Goal: Information Seeking & Learning: Learn about a topic

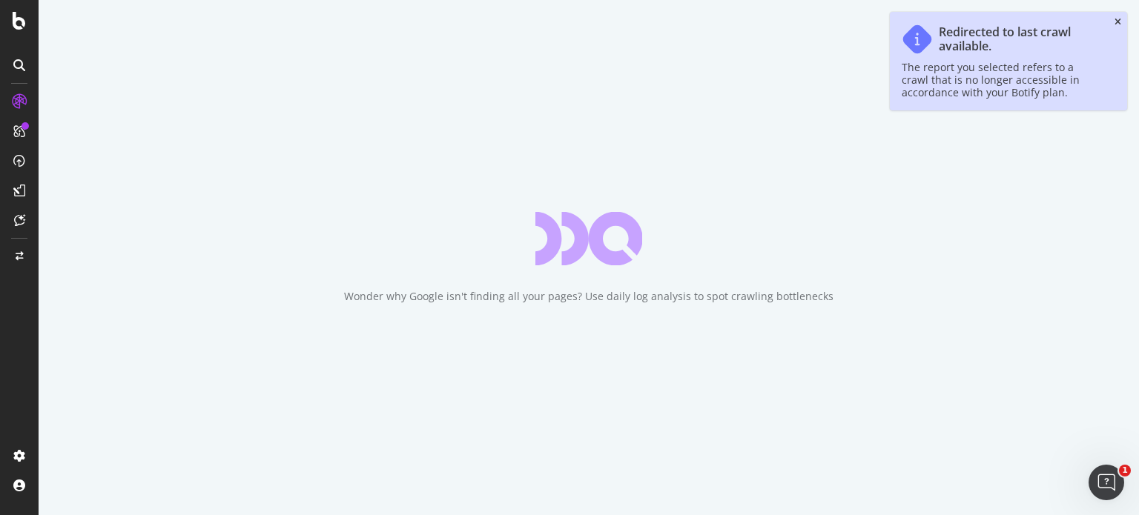
click at [1116, 20] on icon "close toast" at bounding box center [1117, 22] width 7 height 9
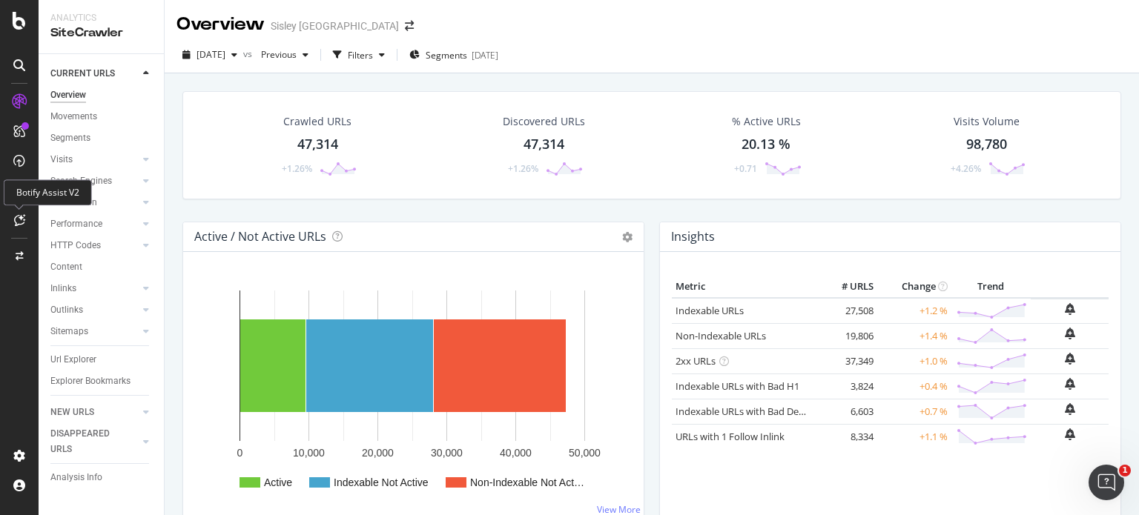
click at [18, 219] on icon at bounding box center [19, 220] width 11 height 12
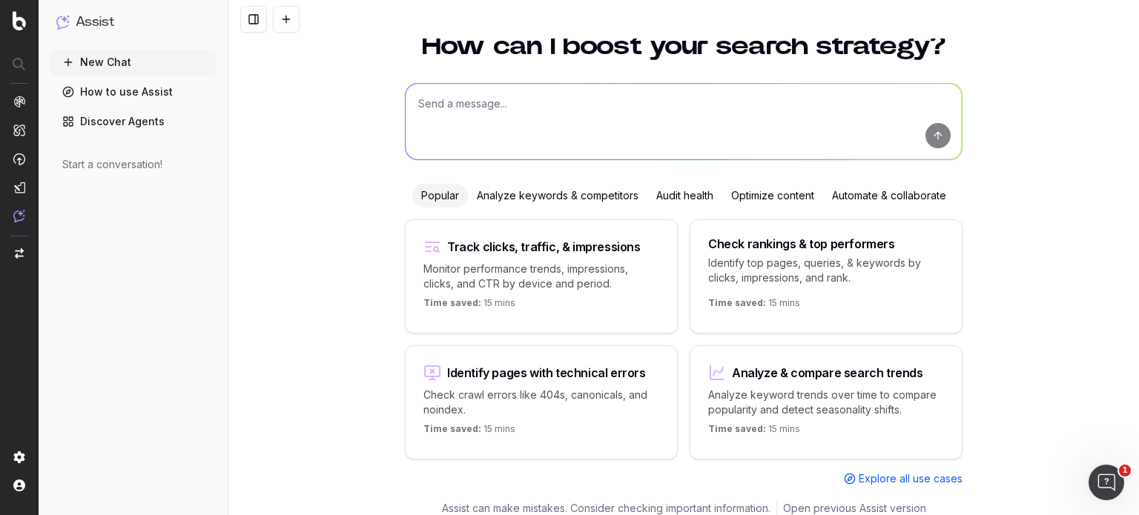
scroll to position [59, 0]
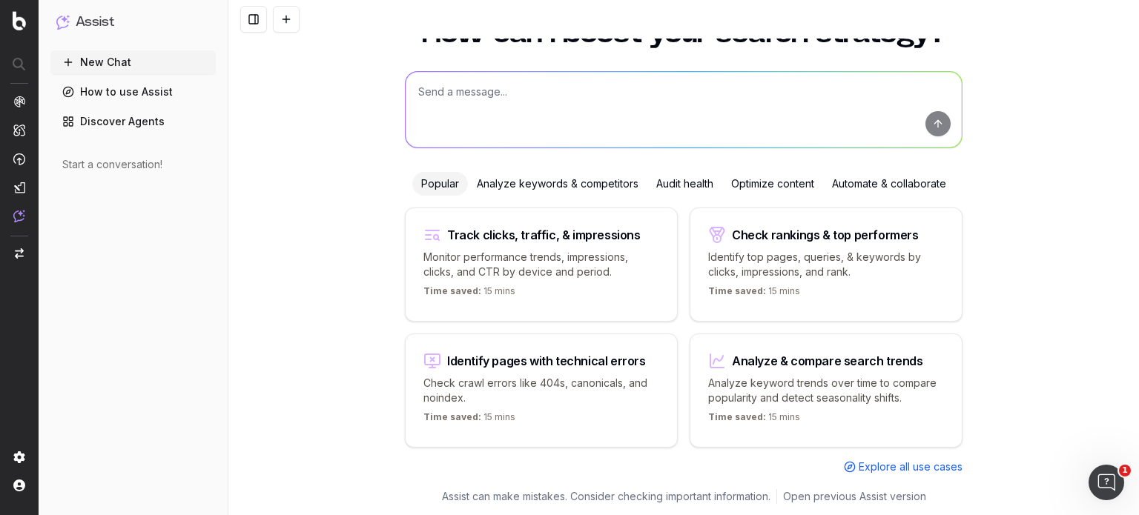
click at [636, 102] on textarea at bounding box center [684, 110] width 556 height 76
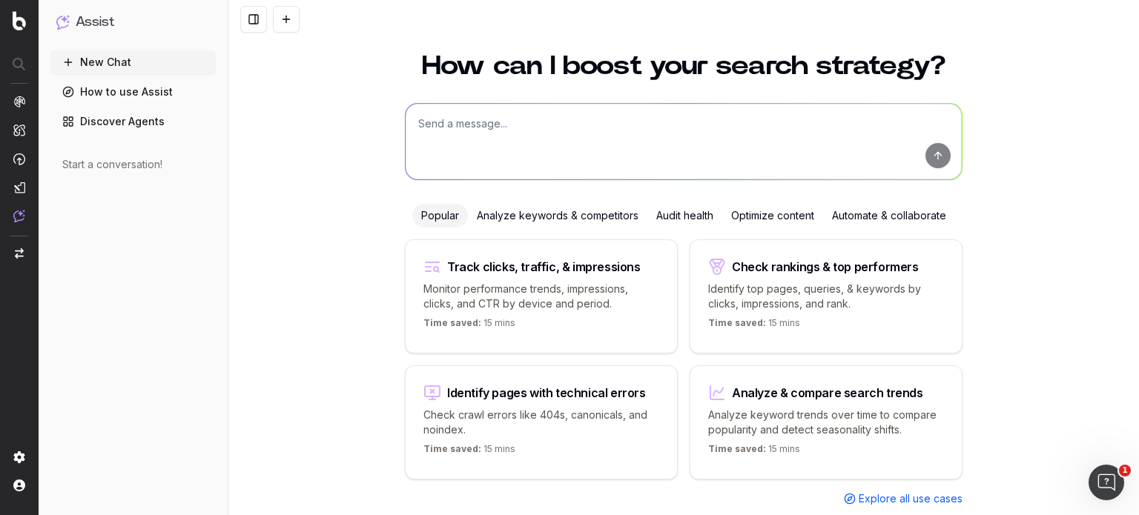
scroll to position [0, 0]
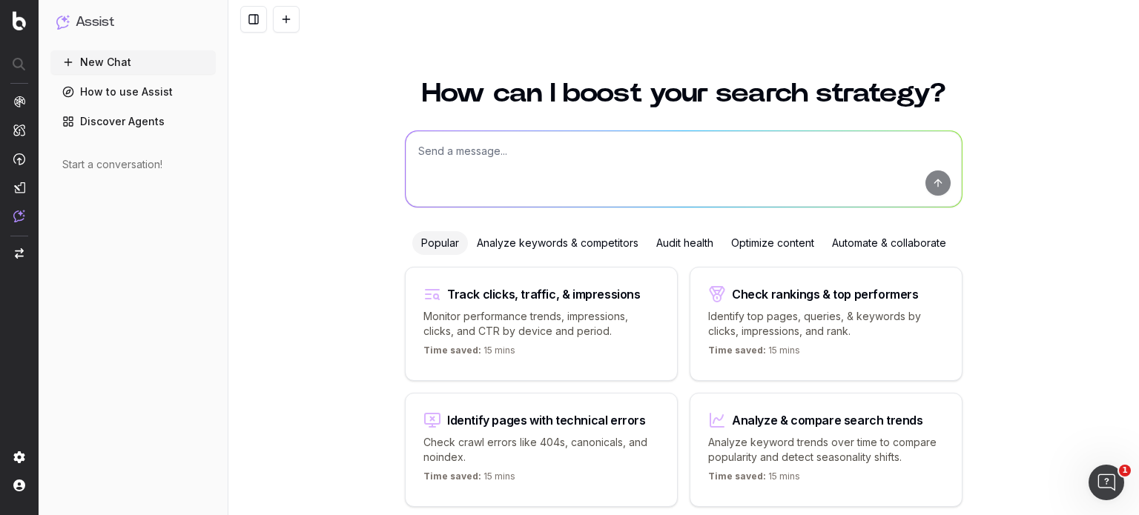
click at [632, 150] on textarea at bounding box center [684, 169] width 556 height 76
click at [623, 153] on textarea "Help me see which pages" at bounding box center [684, 169] width 556 height 76
type textarea "Help me see which pages have a server response time under 600ms"
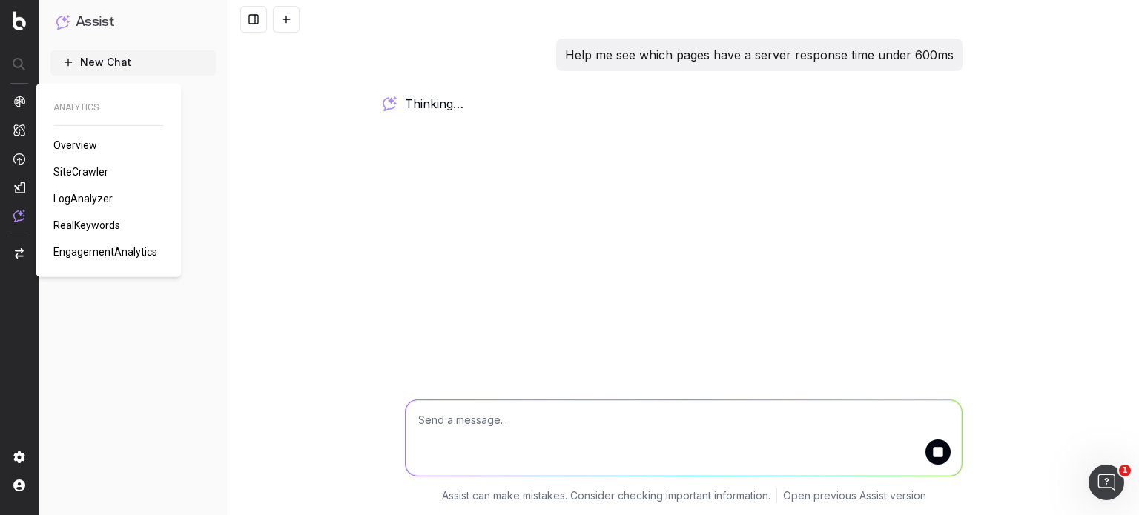
click at [89, 168] on span "SiteCrawler" at bounding box center [80, 172] width 55 height 12
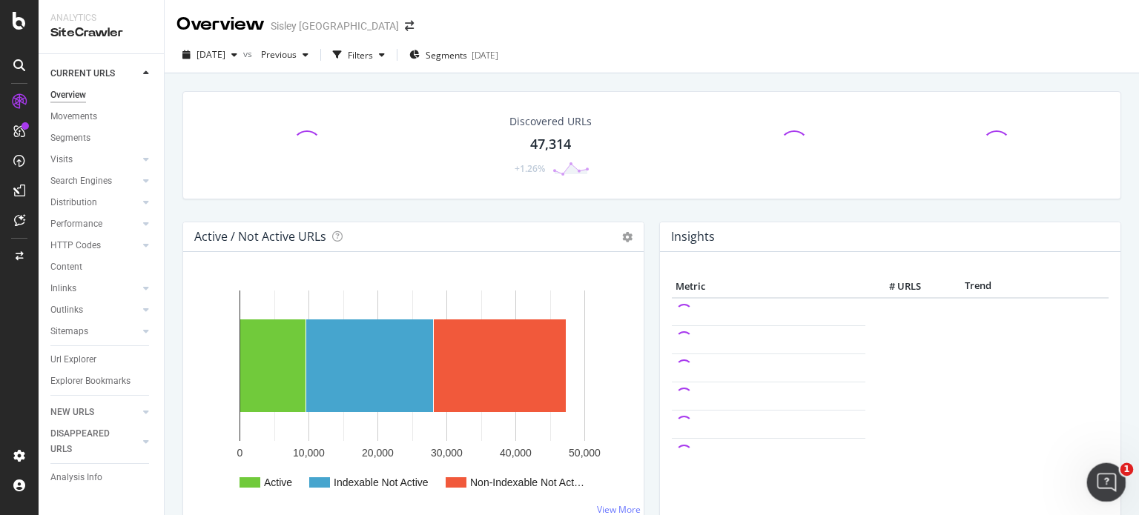
click at [1096, 482] on icon "Ouvrir le Messenger Intercom" at bounding box center [1104, 481] width 24 height 24
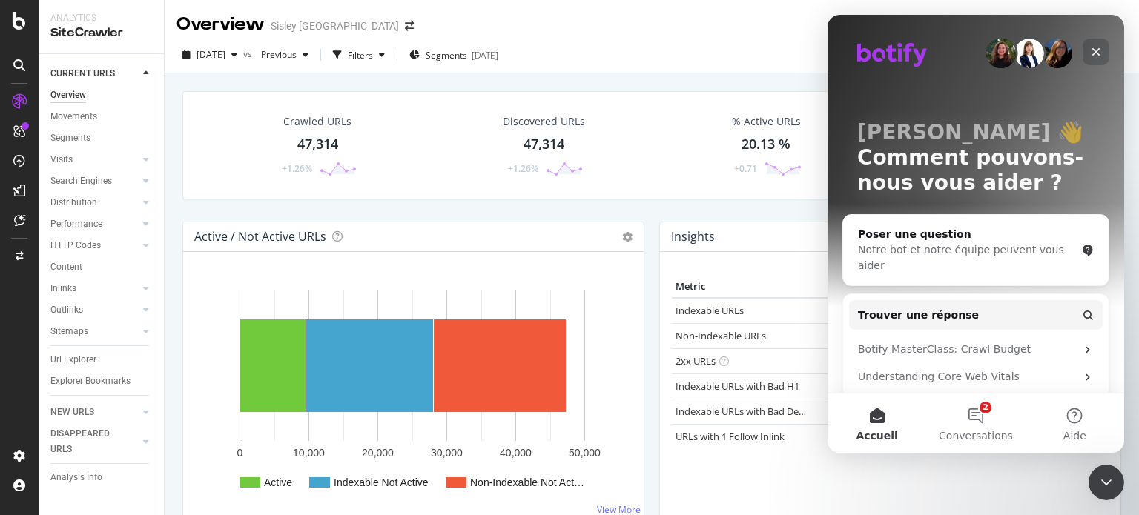
click at [1095, 57] on icon "Fermer" at bounding box center [1096, 52] width 12 height 12
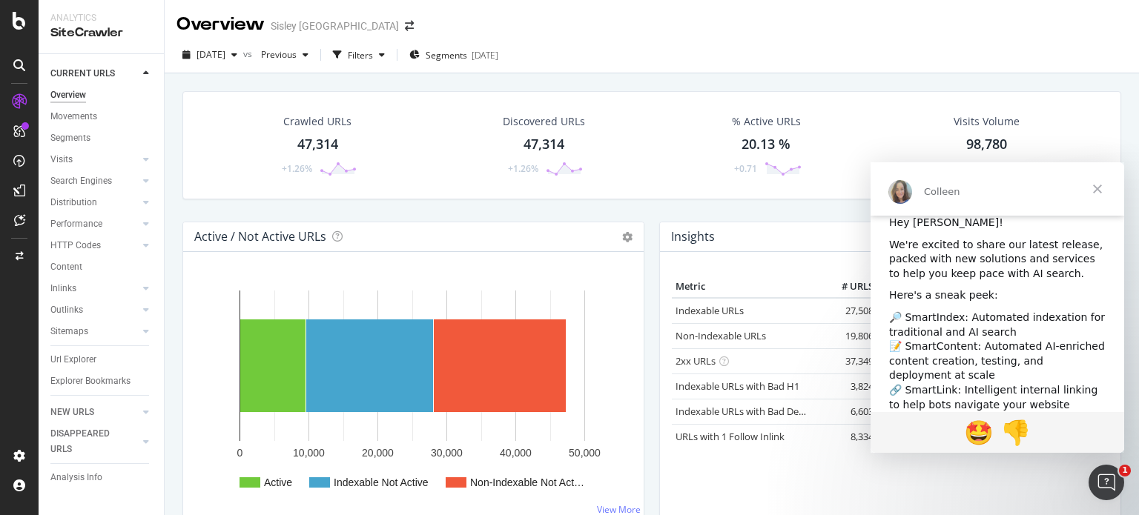
scroll to position [53, 0]
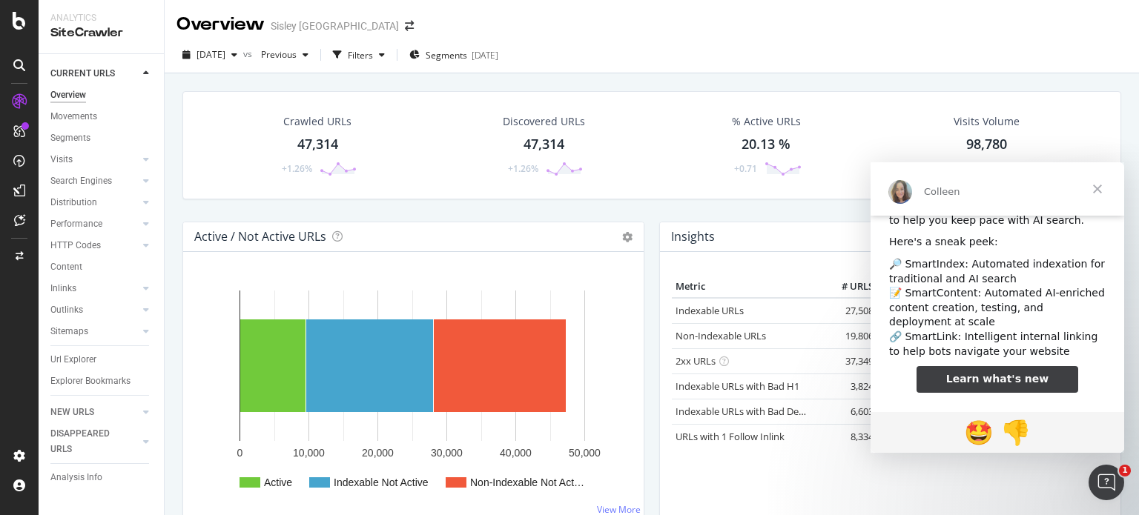
click at [1103, 186] on span "Fermer" at bounding box center [1097, 188] width 53 height 53
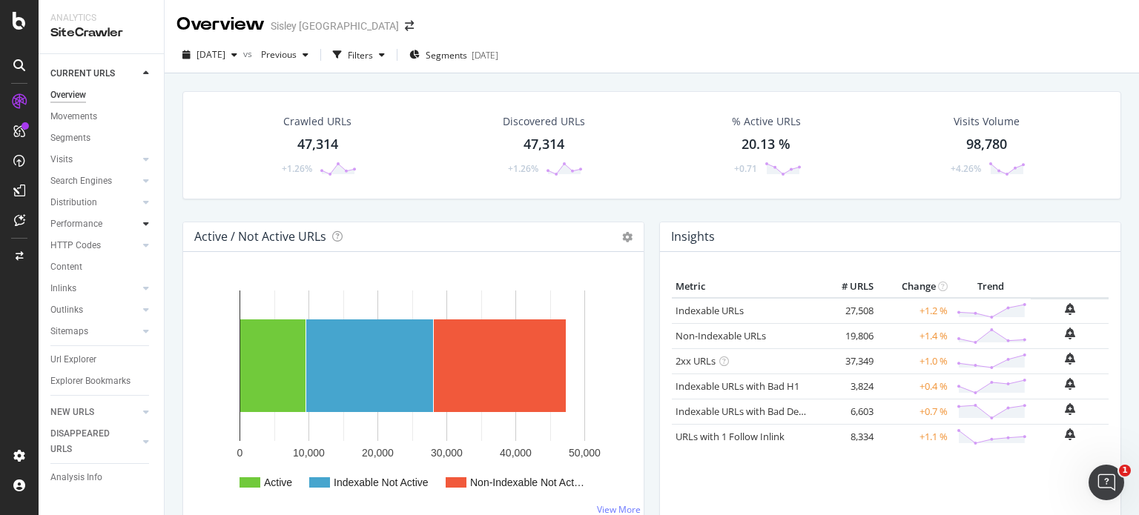
click at [148, 219] on icon at bounding box center [146, 223] width 6 height 9
click at [83, 229] on div "Performance" at bounding box center [76, 224] width 52 height 16
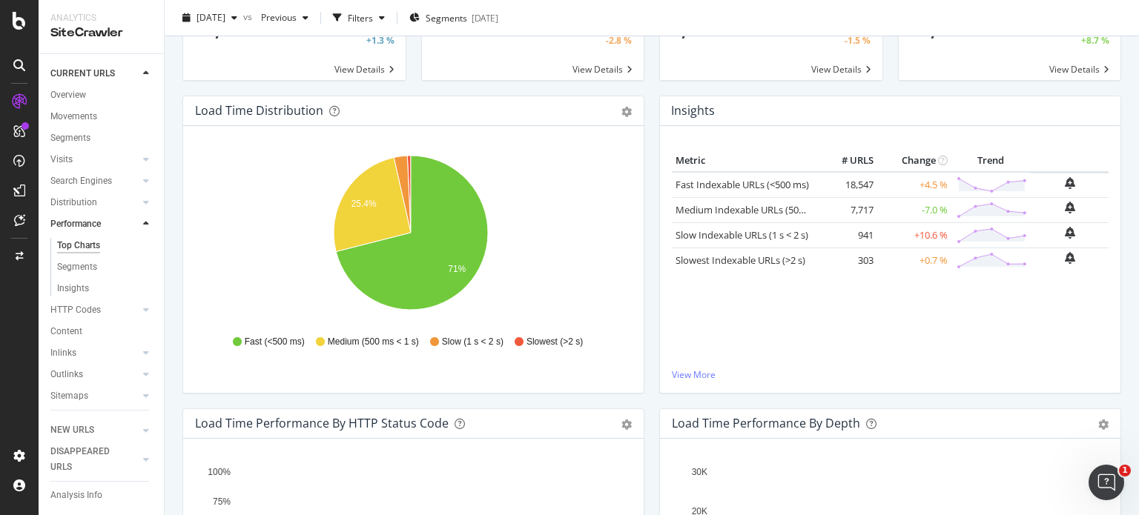
scroll to position [10, 0]
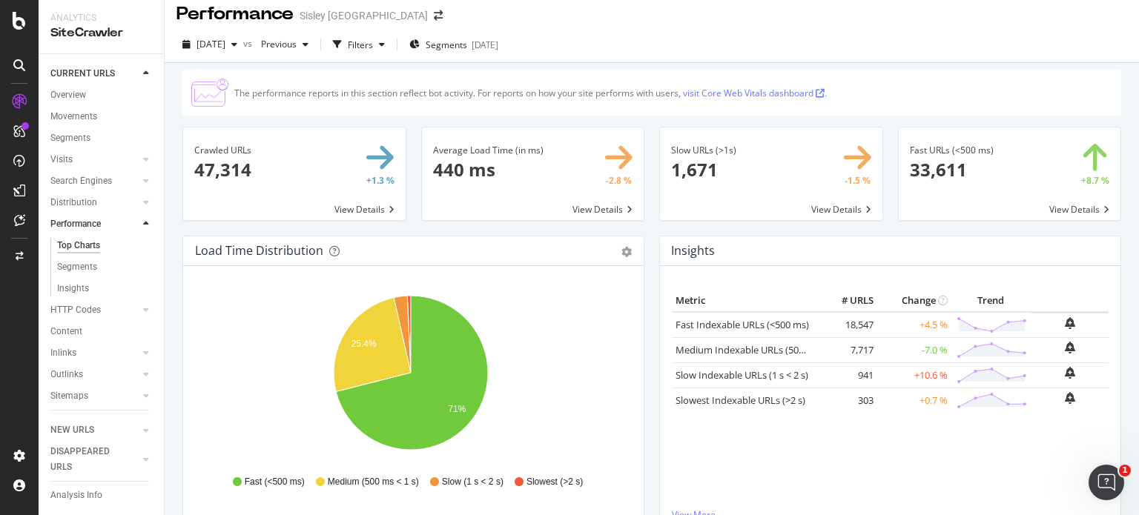
click at [946, 148] on span at bounding box center [1010, 174] width 222 height 93
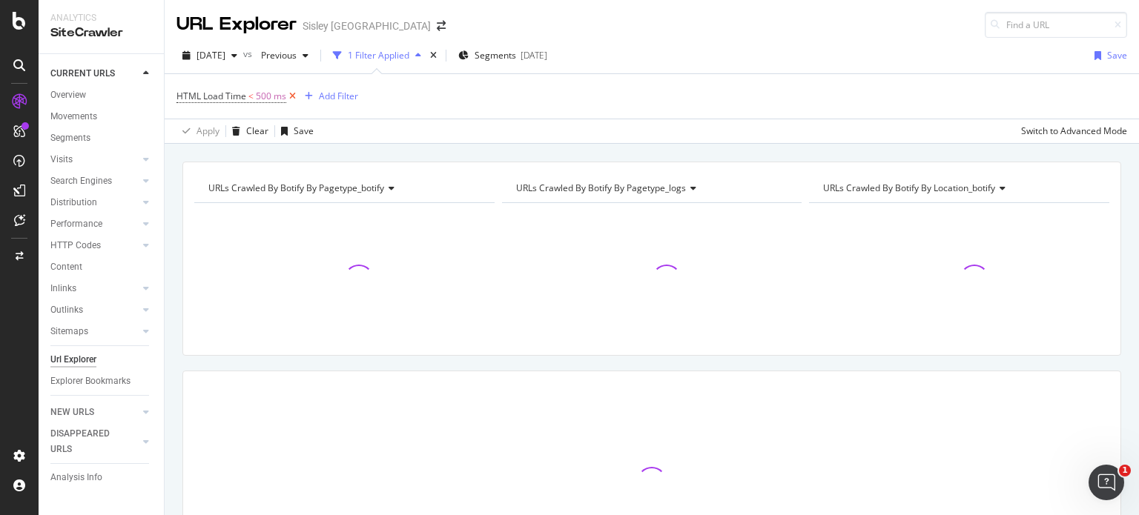
click at [291, 91] on icon at bounding box center [292, 96] width 13 height 15
click at [226, 90] on div "Add Filter" at bounding box center [215, 95] width 39 height 13
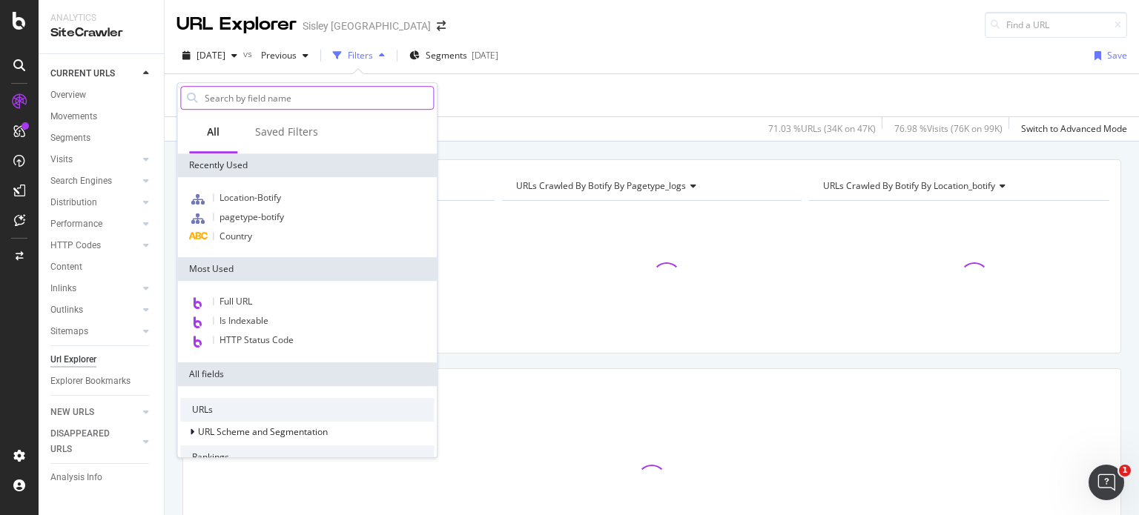
click at [257, 96] on input "text" at bounding box center [318, 98] width 230 height 22
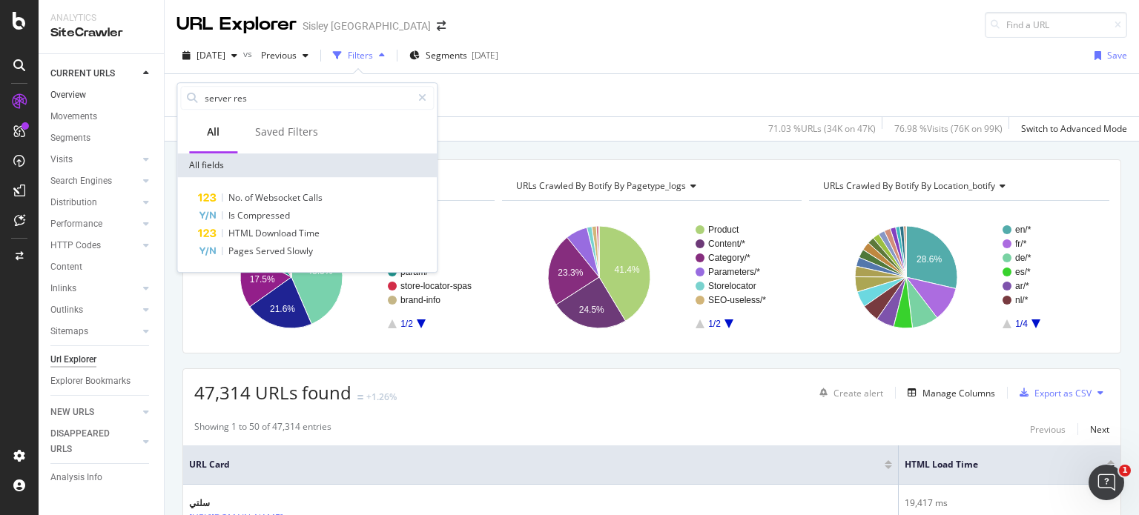
drag, startPoint x: 291, startPoint y: 96, endPoint x: 136, endPoint y: 94, distance: 155.0
click at [134, 94] on body "Analytics SiteCrawler CURRENT URLS Overview Movements Segments Visits Analysis …" at bounding box center [569, 257] width 1139 height 515
type input "s"
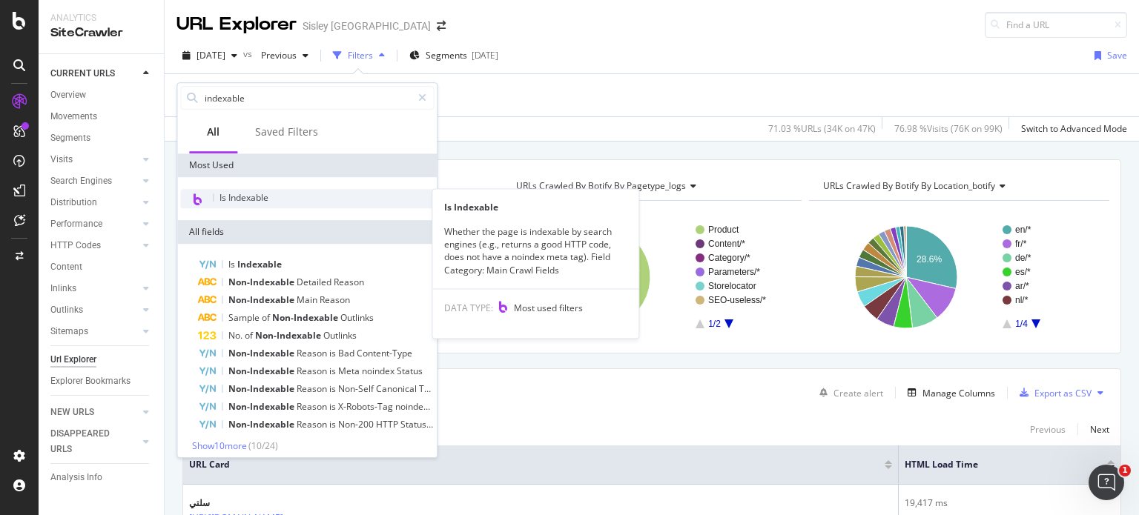
type input "indexable"
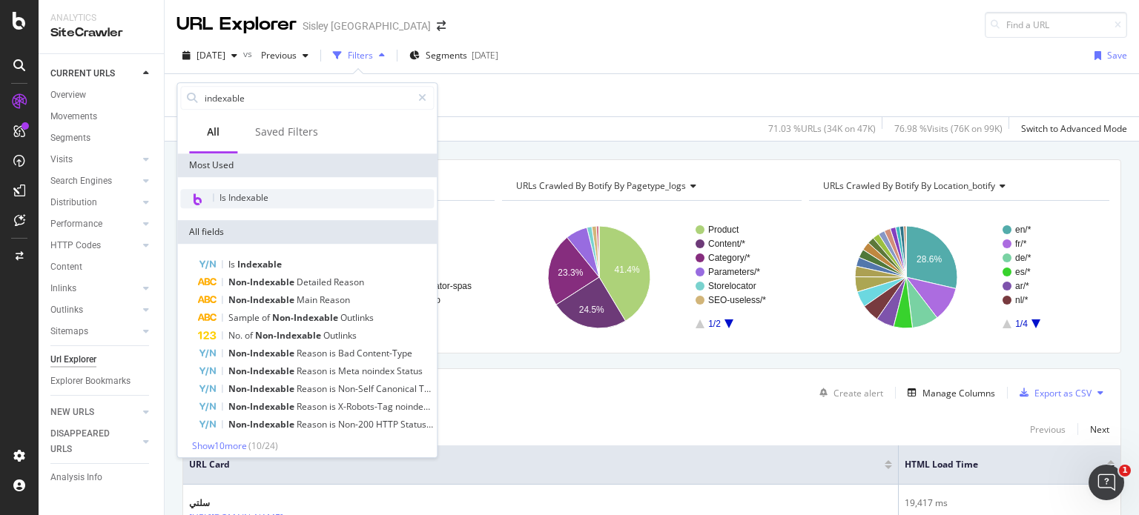
click at [261, 197] on span "Is Indexable" at bounding box center [243, 197] width 49 height 13
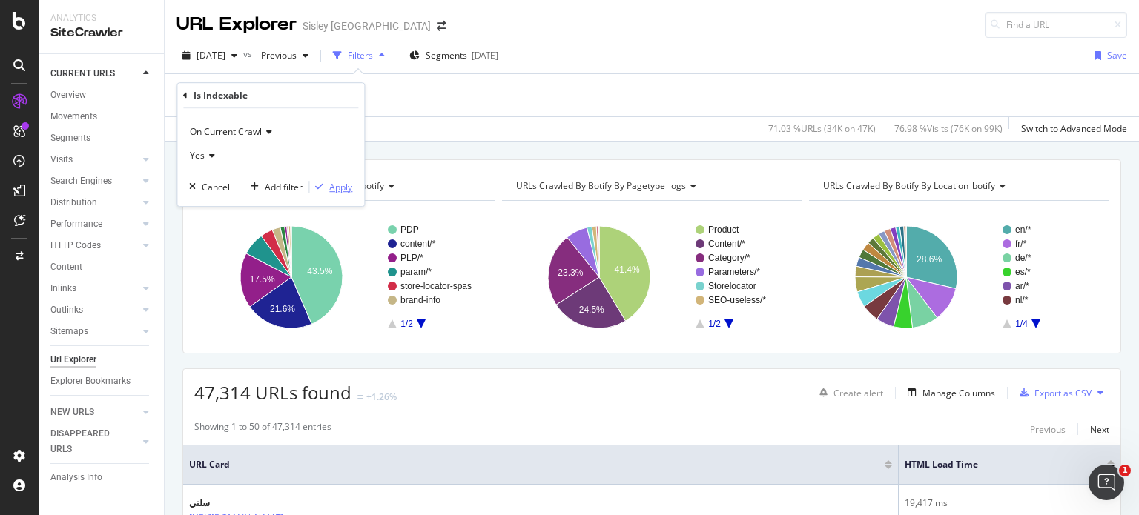
click at [332, 188] on div "Apply" at bounding box center [340, 187] width 23 height 13
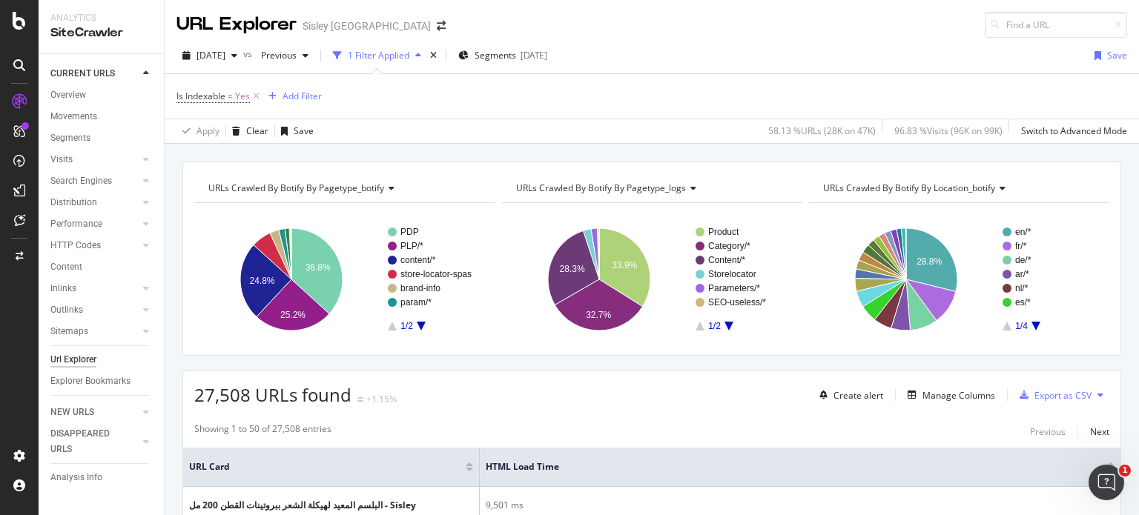
click at [439, 140] on div "Apply Clear Save 58.13 % URLs ( 28K on 47K ) 96.83 % Visits ( 96K on 99K ) Swit…" at bounding box center [652, 131] width 974 height 24
click at [139, 183] on div at bounding box center [146, 180] width 15 height 15
click at [85, 203] on div "Top Charts" at bounding box center [79, 203] width 44 height 16
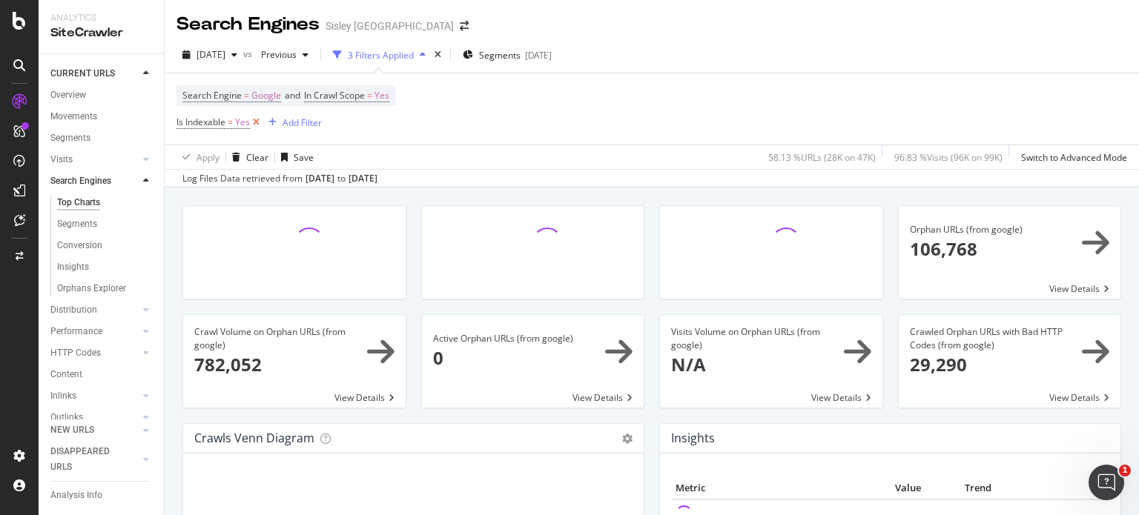
click at [254, 124] on icon at bounding box center [256, 122] width 13 height 15
click at [76, 224] on div "Segments" at bounding box center [77, 224] width 40 height 16
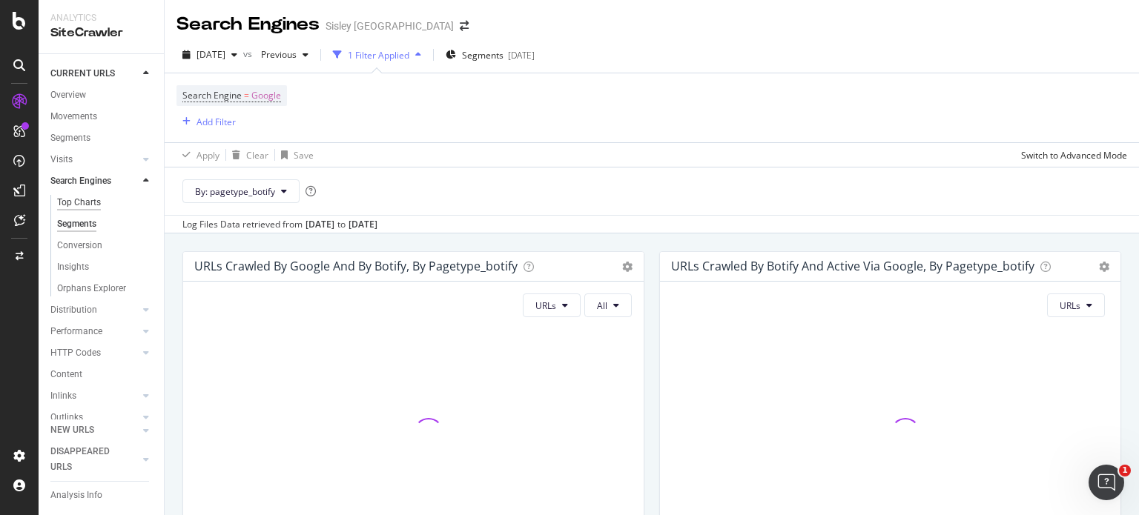
click at [79, 204] on div "Top Charts" at bounding box center [79, 203] width 44 height 16
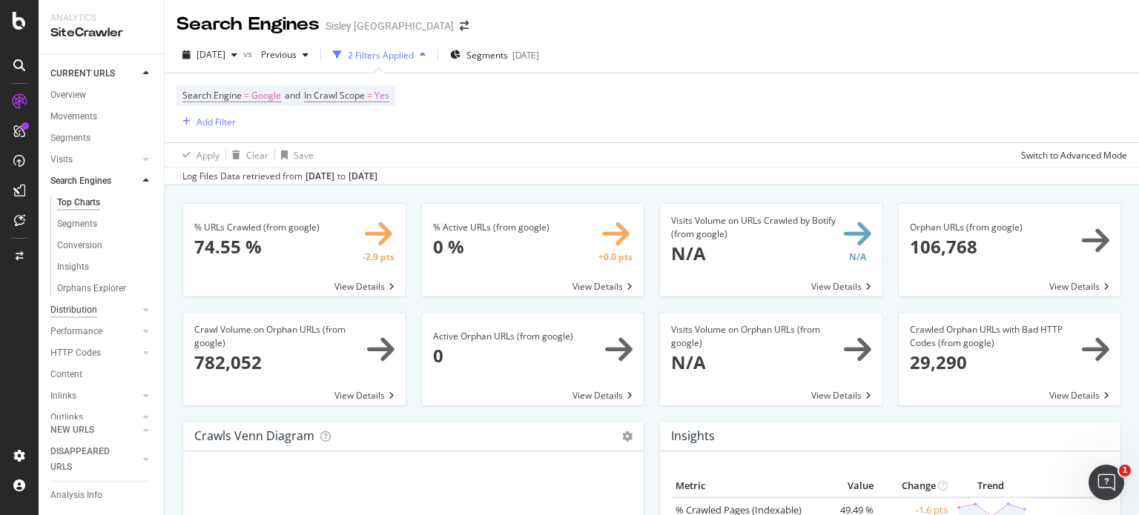
click at [86, 311] on div "Distribution" at bounding box center [73, 310] width 47 height 16
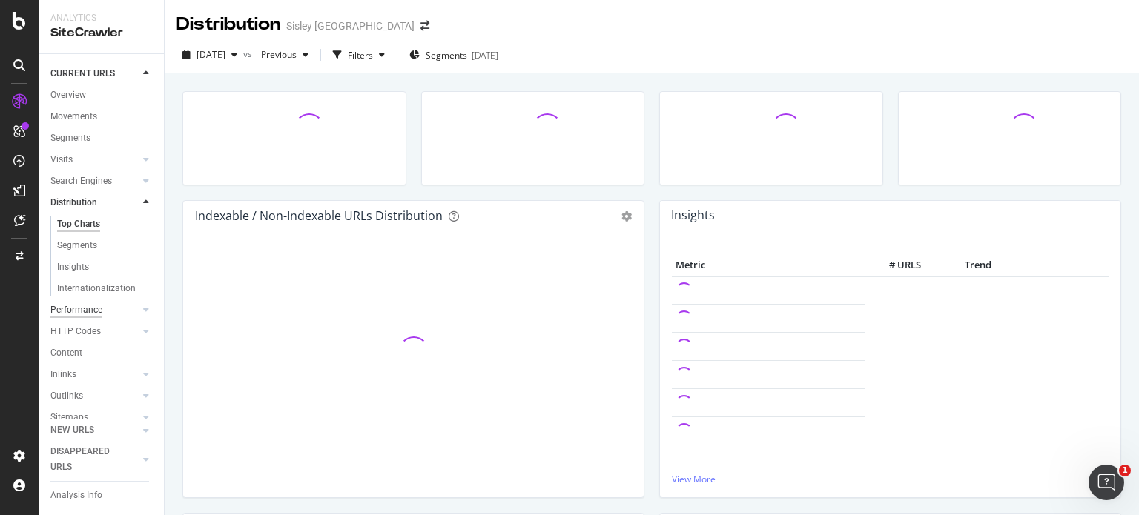
click at [82, 312] on div "Performance" at bounding box center [76, 310] width 52 height 16
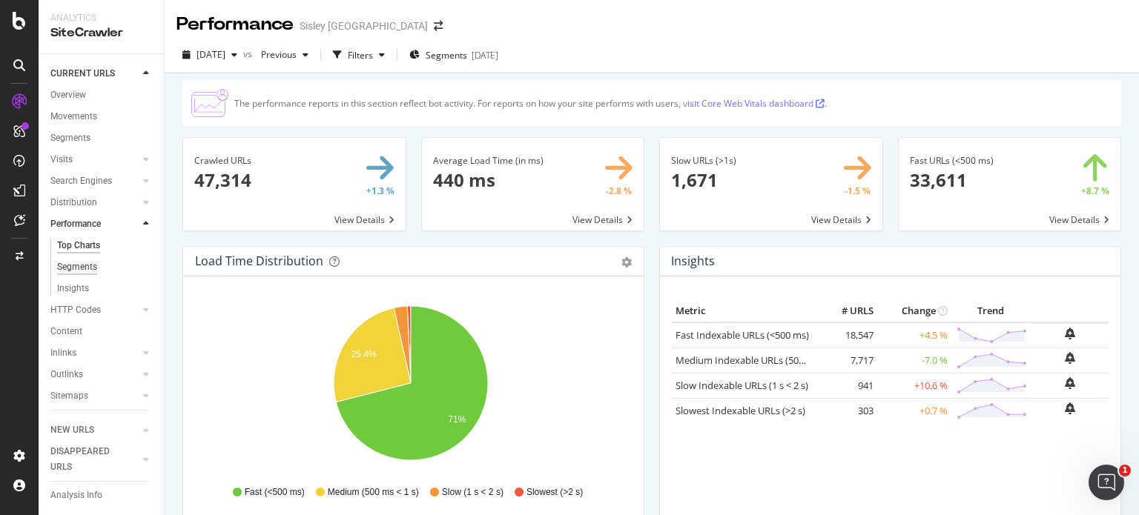
click at [90, 265] on div "Segments" at bounding box center [77, 267] width 40 height 16
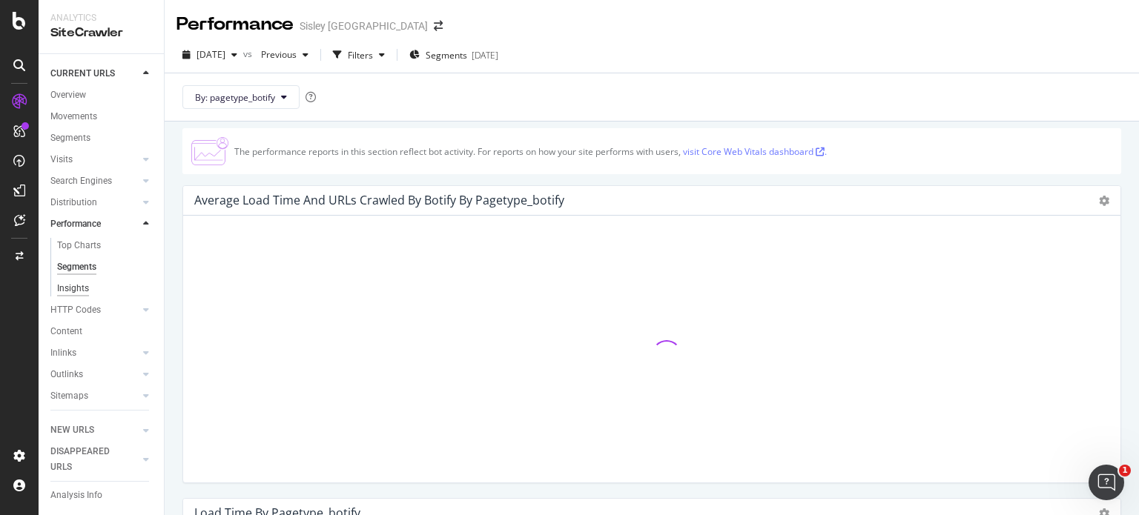
click at [75, 289] on div "Insights" at bounding box center [73, 289] width 32 height 16
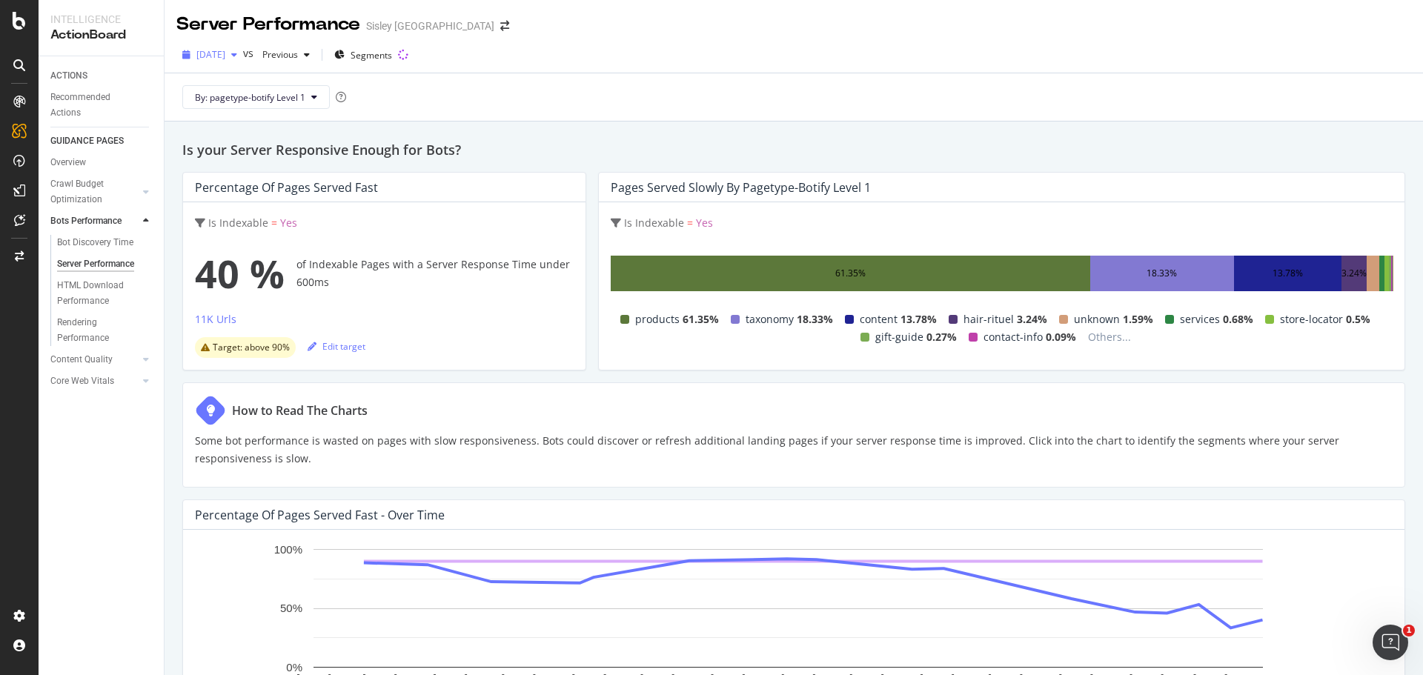
click at [237, 54] on icon "button" at bounding box center [234, 54] width 6 height 9
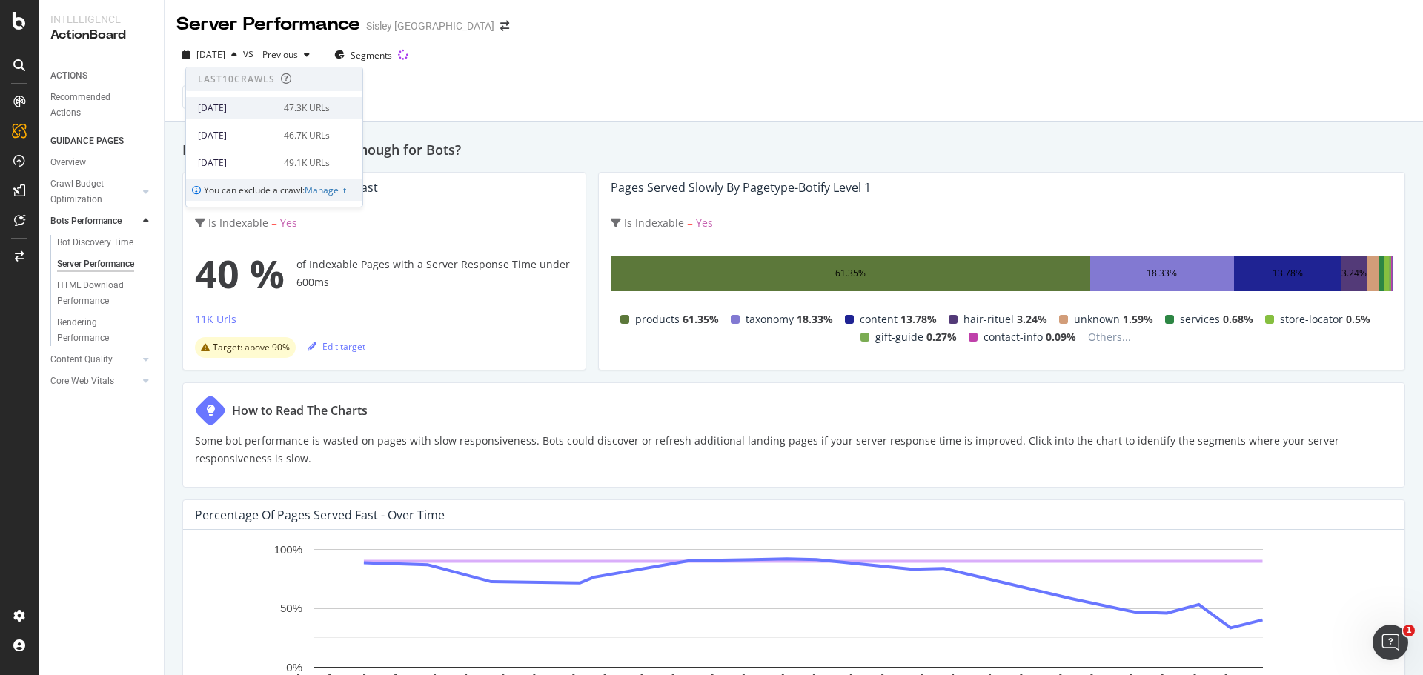
click at [248, 107] on div "2025 Sep. 22nd" at bounding box center [236, 108] width 77 height 13
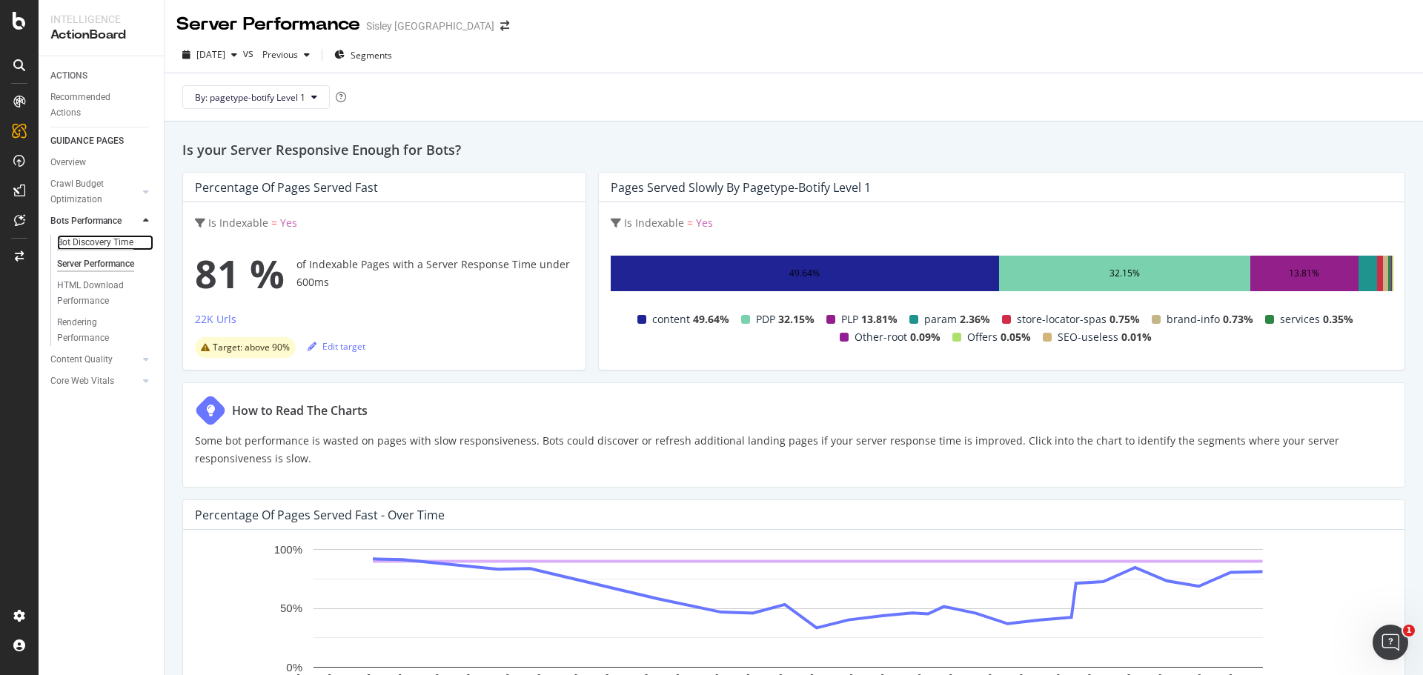
click at [88, 239] on div "Bot Discovery Time" at bounding box center [95, 243] width 76 height 16
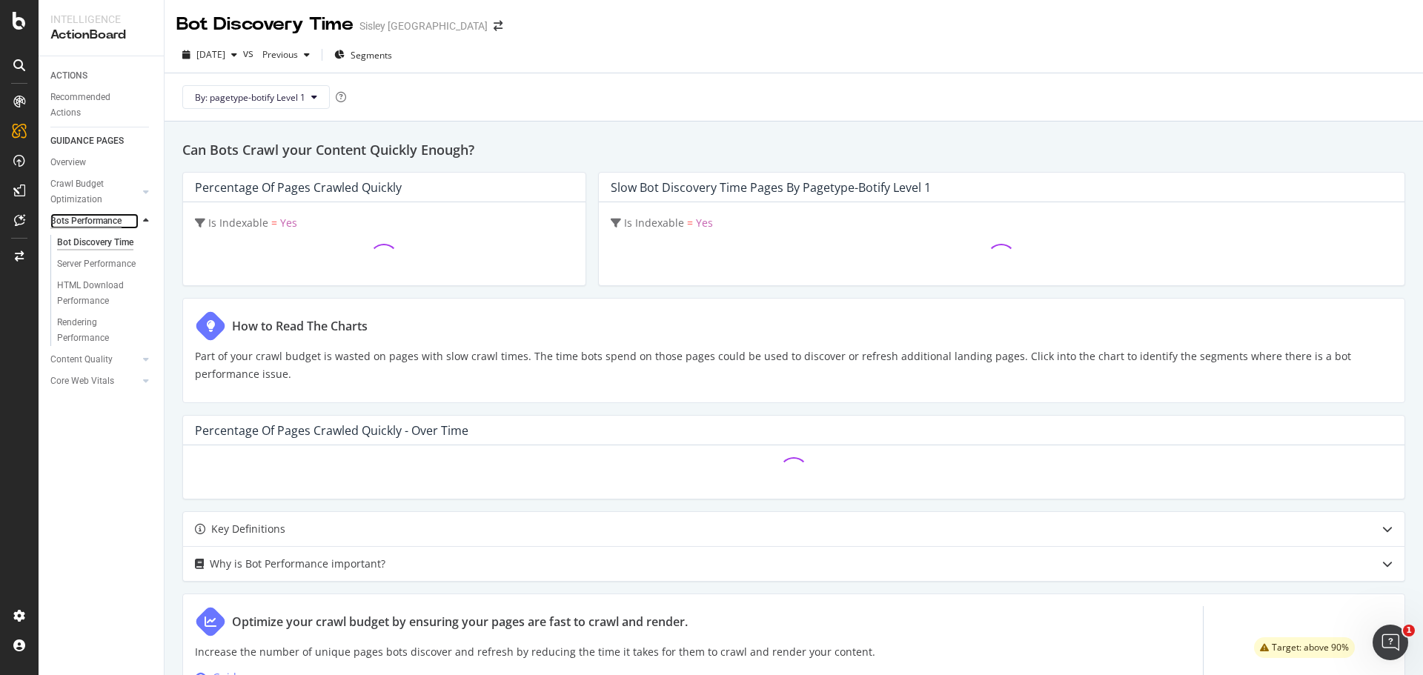
click at [85, 221] on div "Bots Performance" at bounding box center [85, 222] width 71 height 16
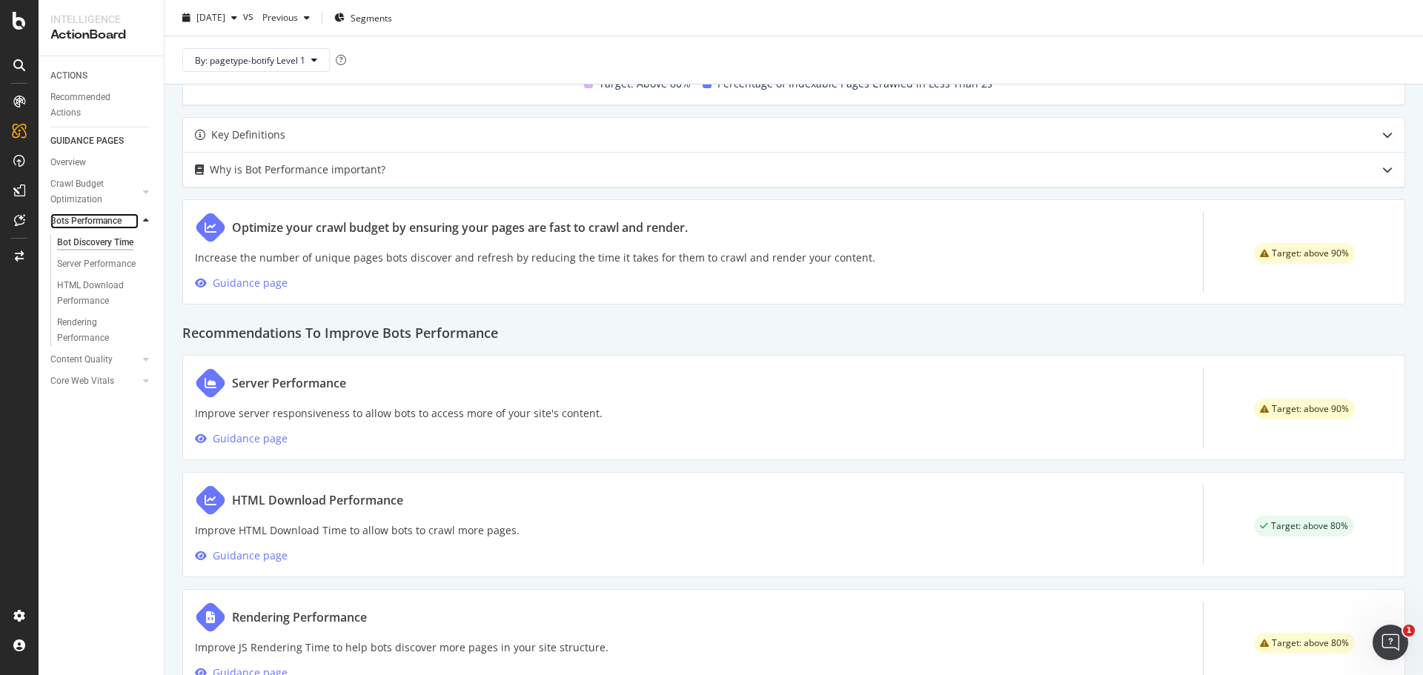
scroll to position [602, 0]
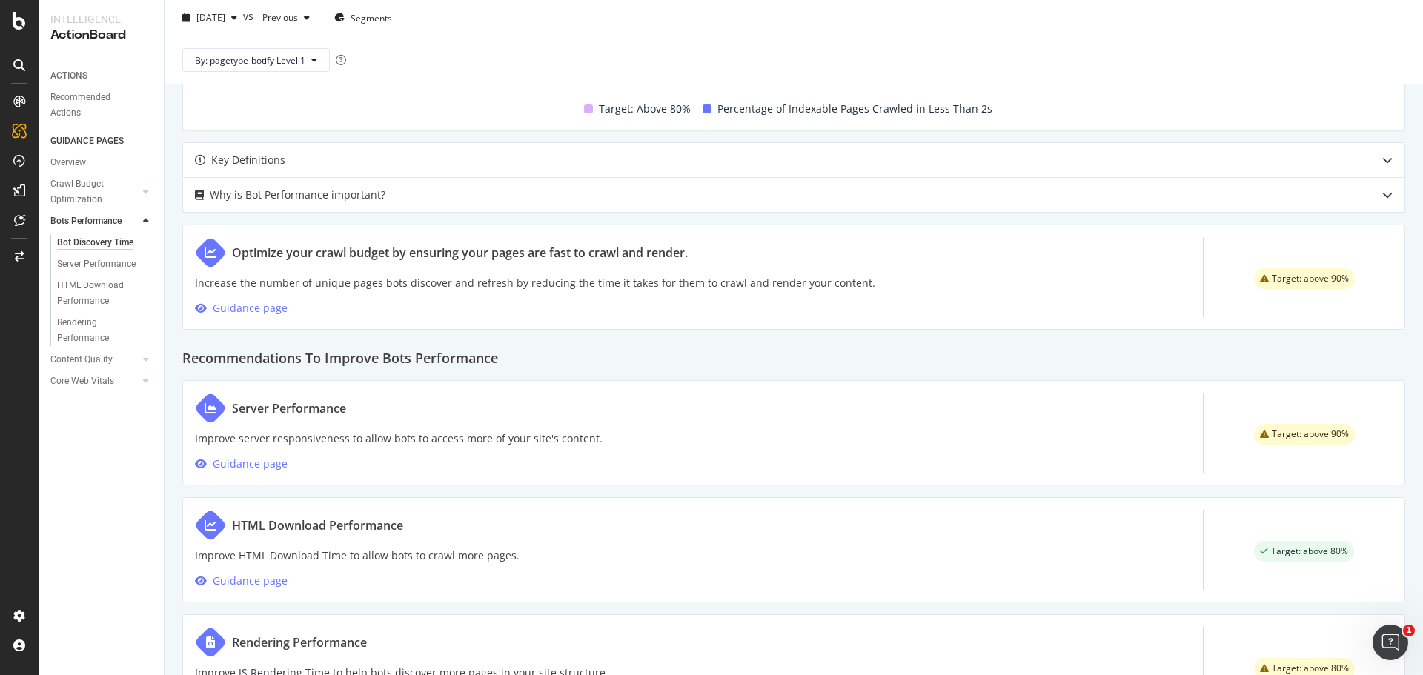
click at [525, 276] on p "Increase the number of unique pages bots discover and refresh by reducing the t…" at bounding box center [535, 283] width 681 height 18
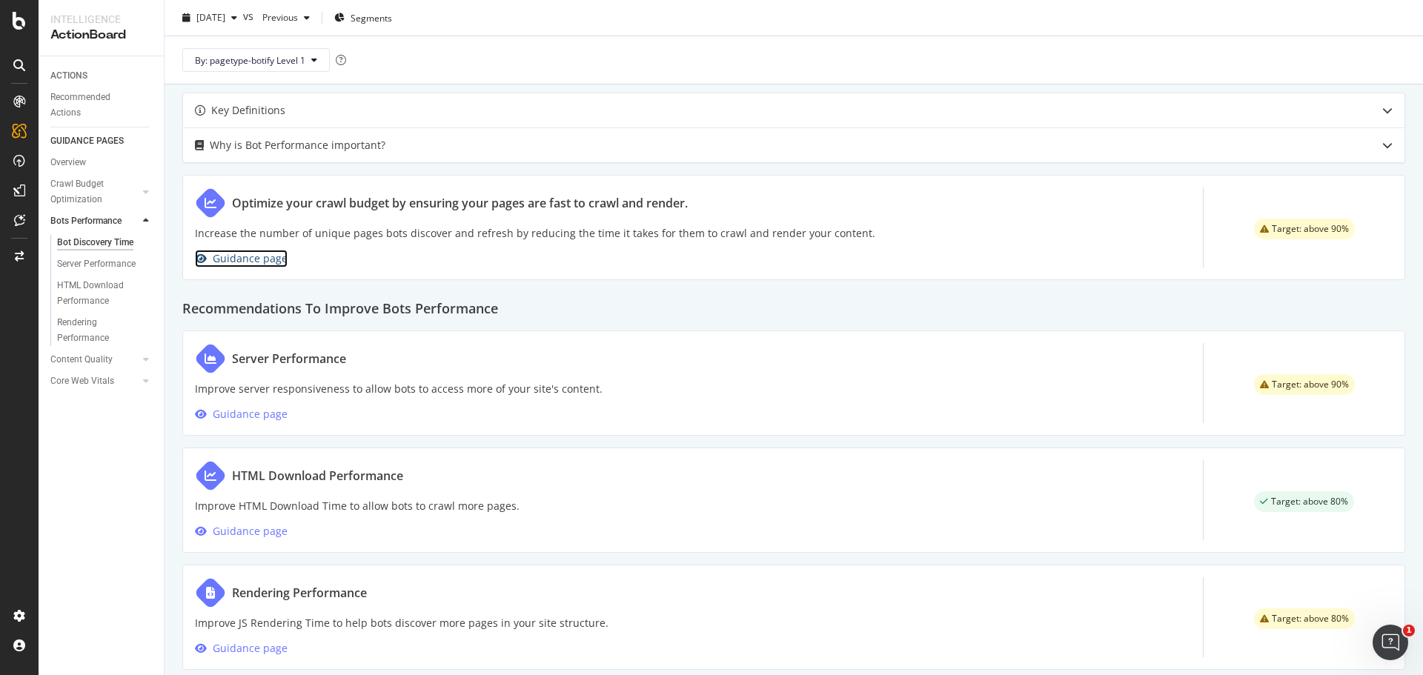
scroll to position [676, 0]
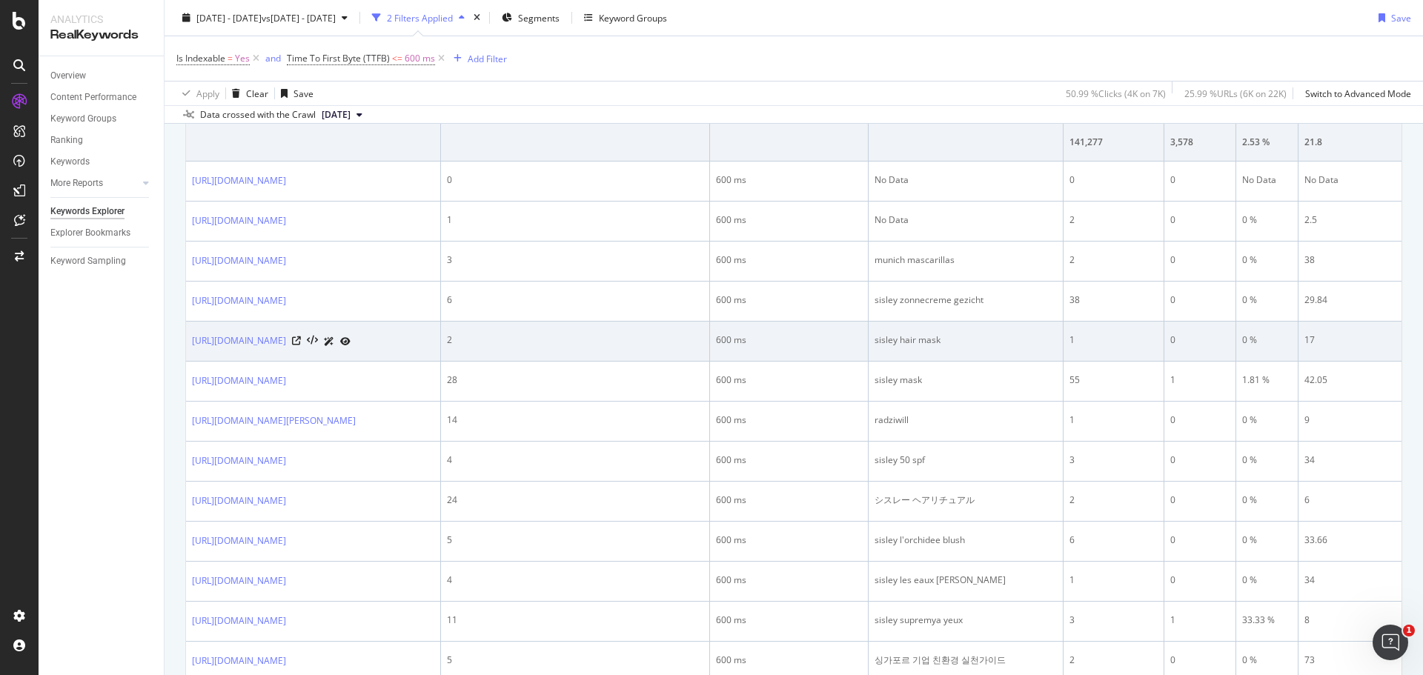
scroll to position [297, 0]
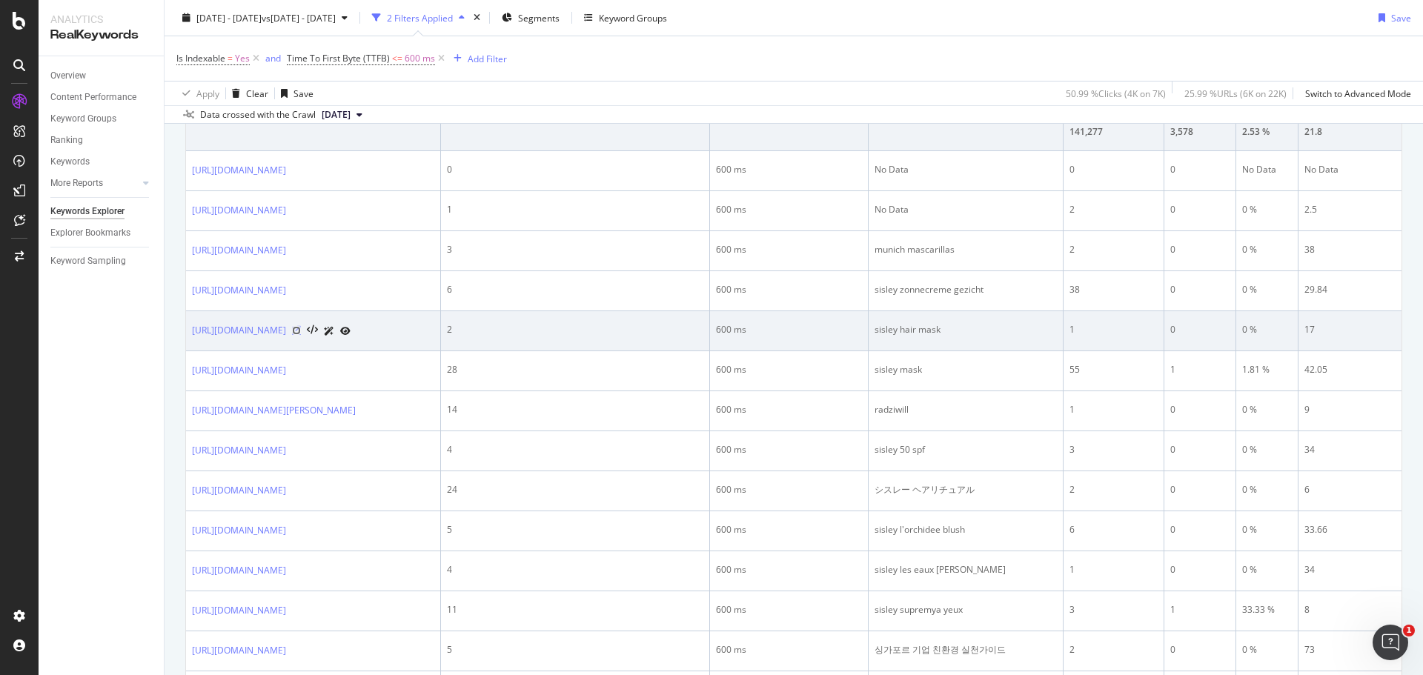
click at [301, 335] on icon at bounding box center [296, 330] width 9 height 9
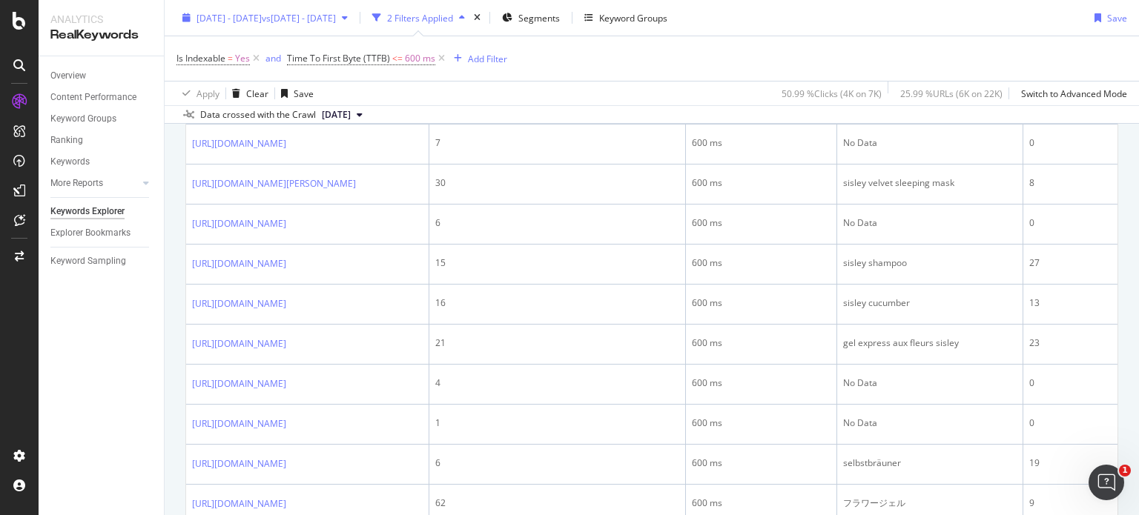
scroll to position [1086, 0]
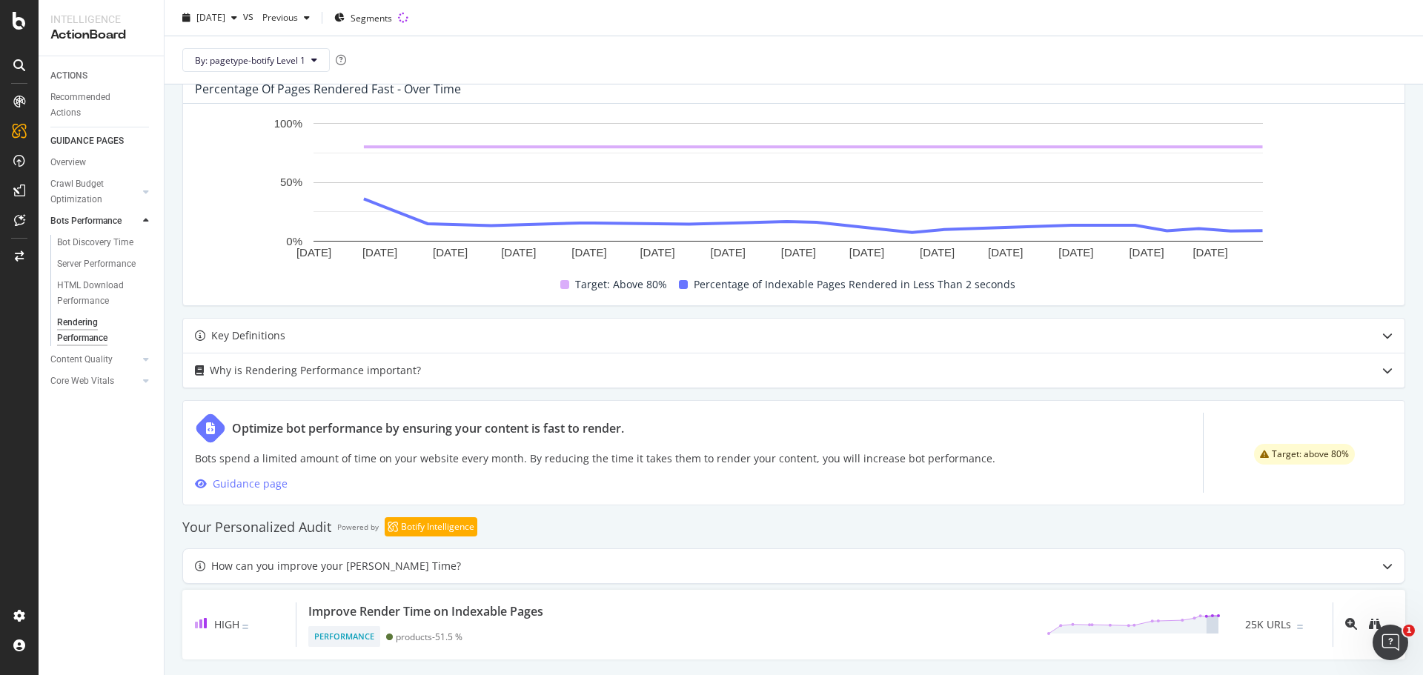
scroll to position [440, 0]
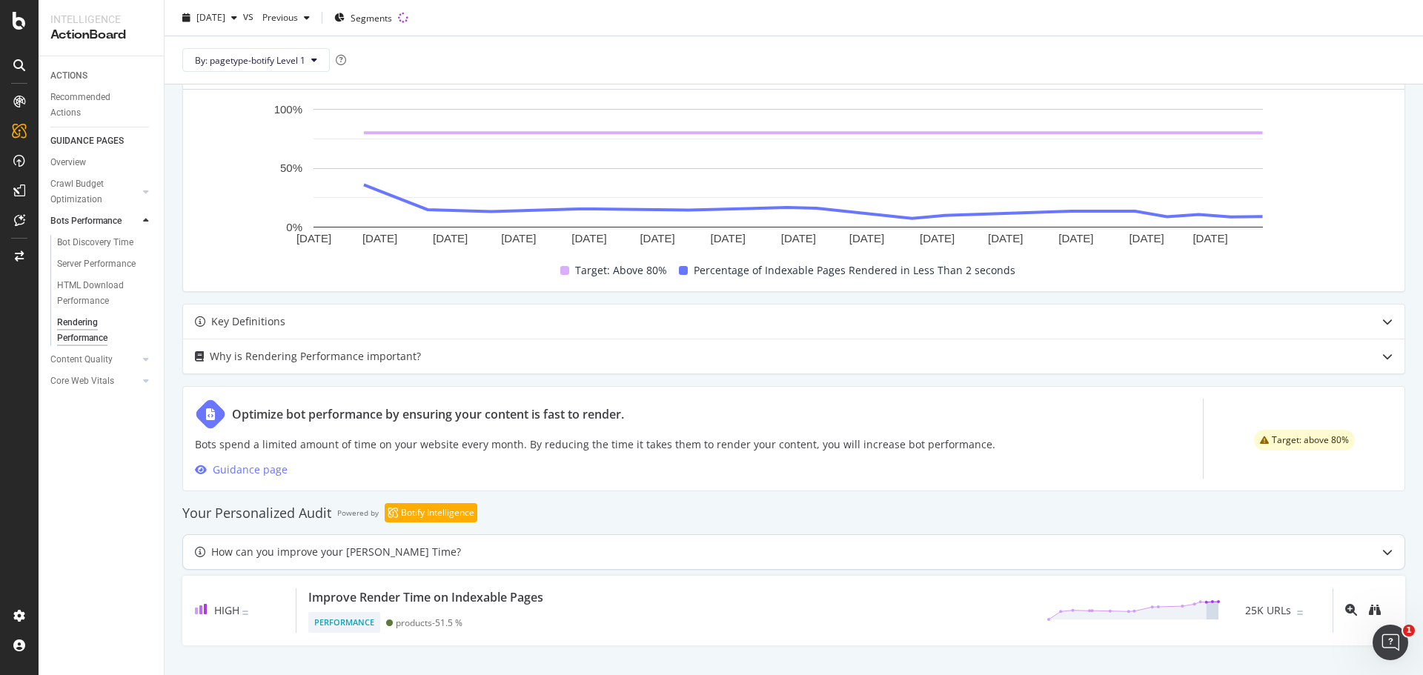
click at [418, 546] on div "How can you improve your JS Render Time?" at bounding box center [336, 552] width 250 height 18
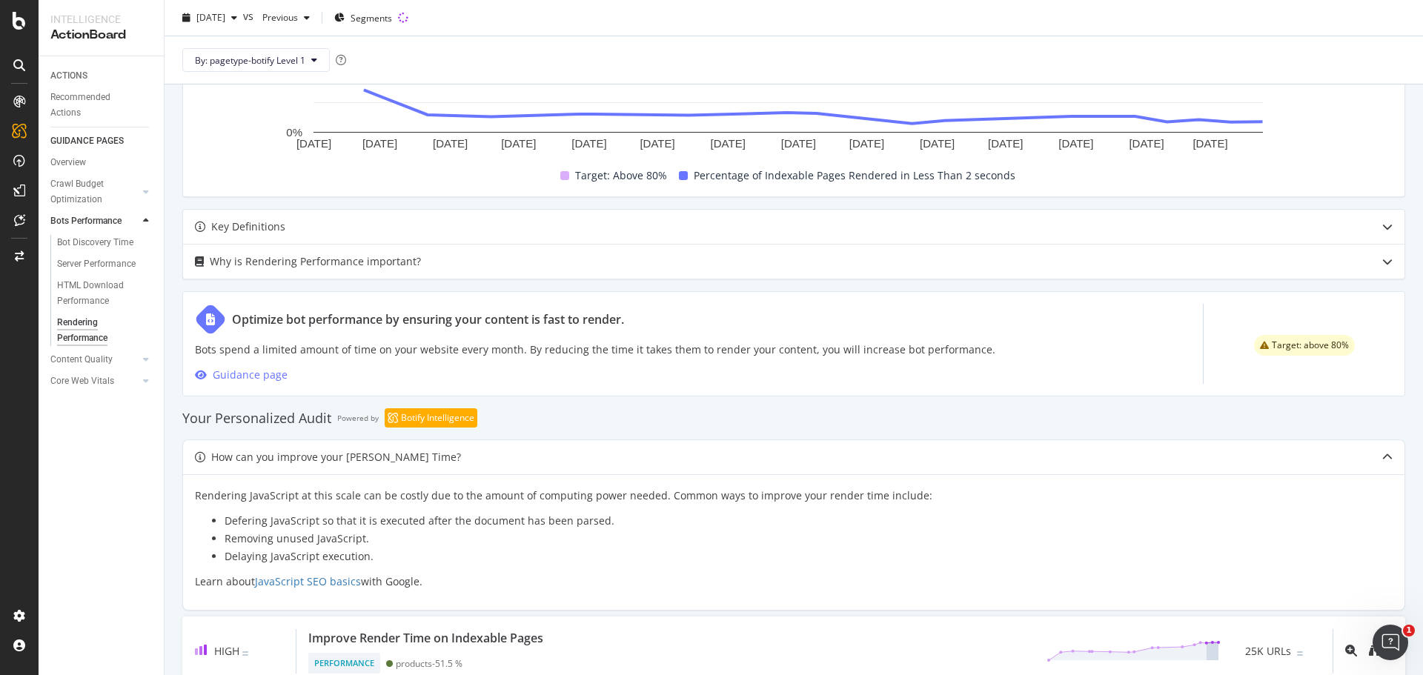
scroll to position [576, 0]
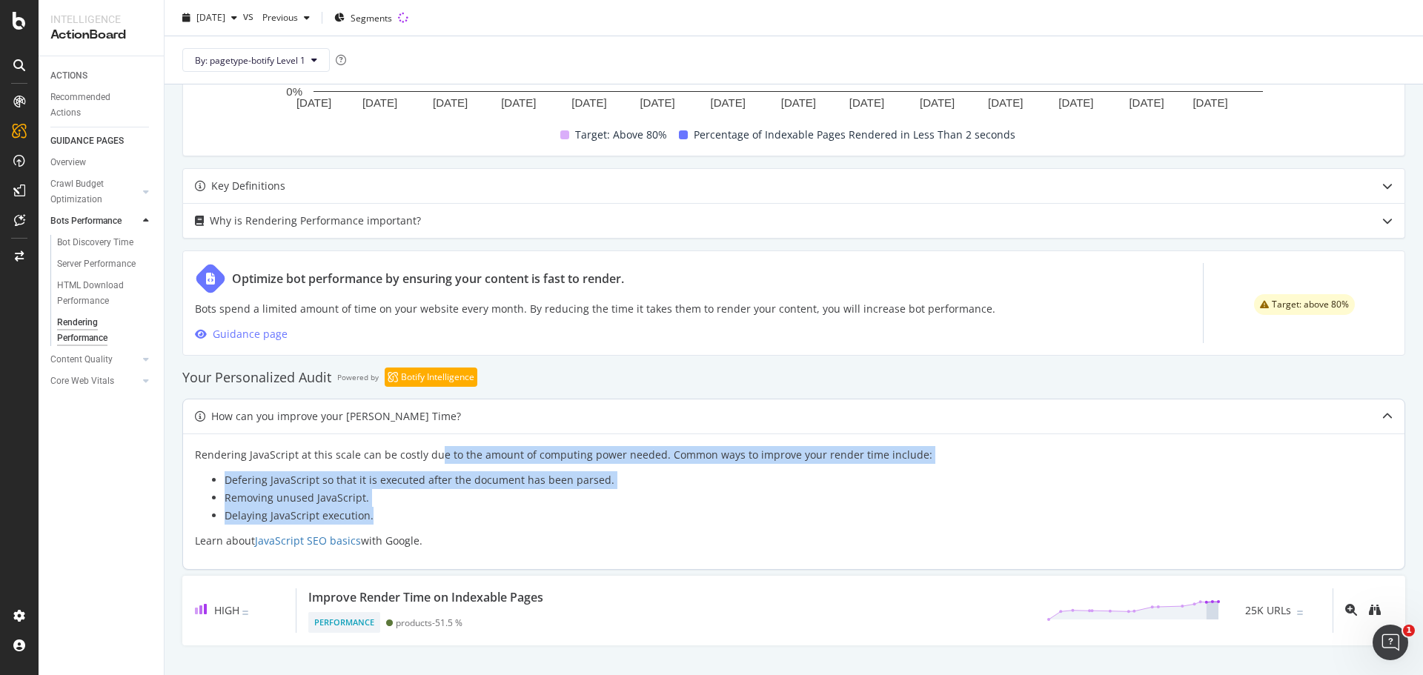
drag, startPoint x: 481, startPoint y: 474, endPoint x: 620, endPoint y: 506, distance: 142.3
click at [495, 511] on div "Rendering JavaScript at this scale can be costly due to the amount of computing…" at bounding box center [794, 502] width 1222 height 136
click at [620, 506] on li "Removing unused JavaScript." at bounding box center [809, 498] width 1168 height 18
drag, startPoint x: 282, startPoint y: 459, endPoint x: 543, endPoint y: 517, distance: 266.7
click at [448, 517] on div "Rendering JavaScript at this scale can be costly due to the amount of computing…" at bounding box center [794, 498] width 1198 height 104
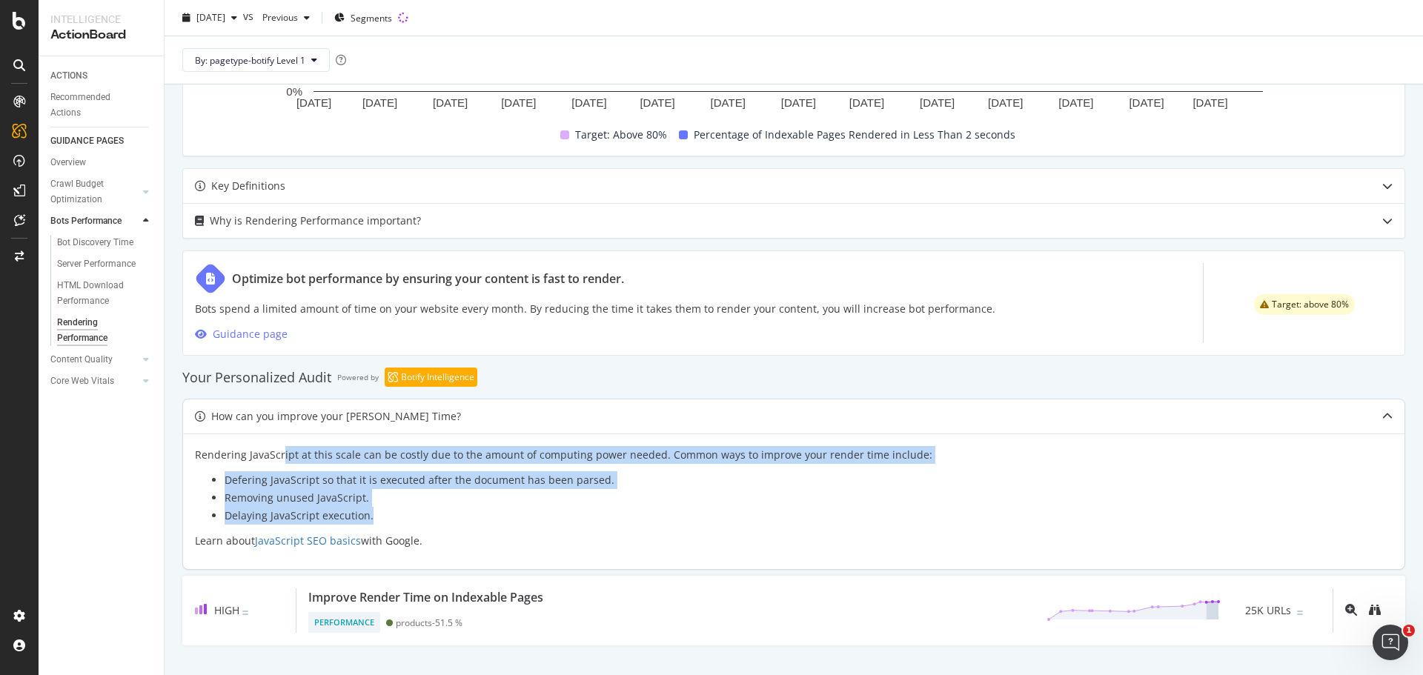
click at [546, 517] on li "Delaying JavaScript execution." at bounding box center [809, 516] width 1168 height 18
drag, startPoint x: 368, startPoint y: 484, endPoint x: 390, endPoint y: 521, distance: 43.2
click at [390, 521] on div "Rendering JavaScript at this scale can be costly due to the amount of computing…" at bounding box center [794, 498] width 1198 height 104
click at [448, 497] on li "Removing unused JavaScript." at bounding box center [809, 498] width 1168 height 18
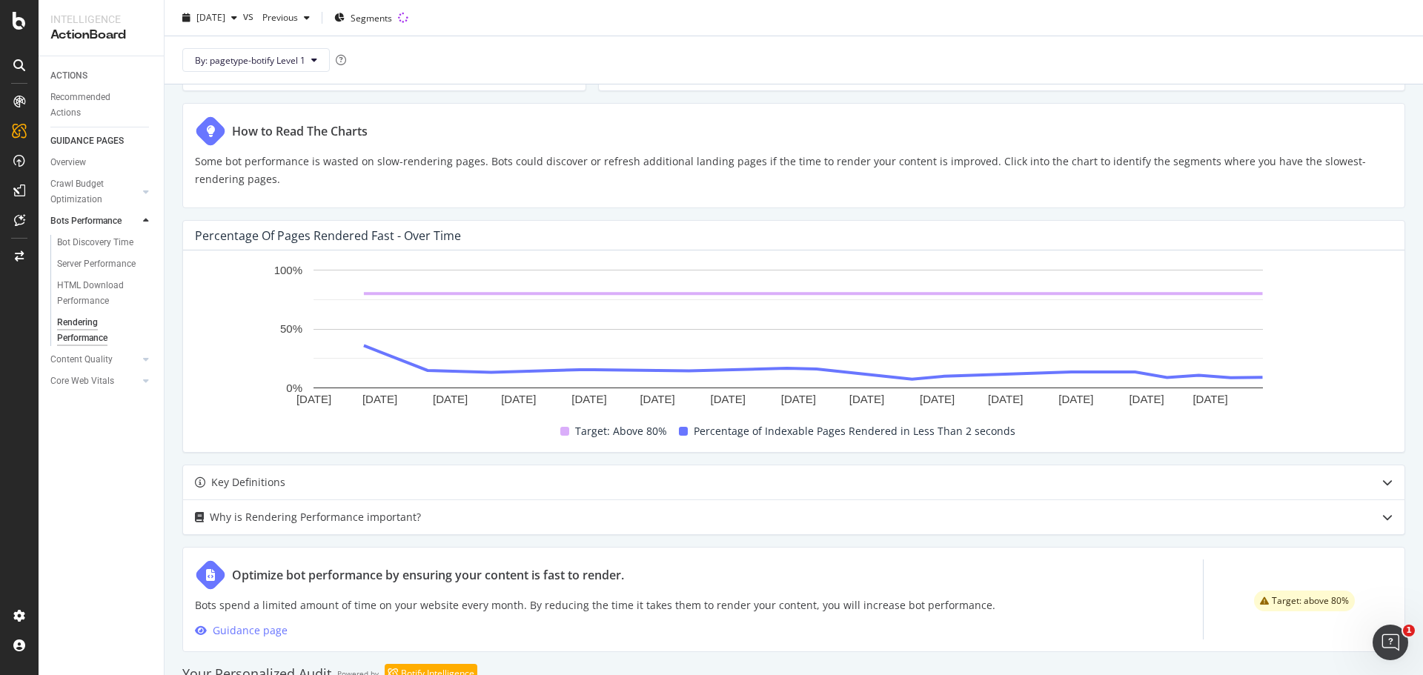
scroll to position [0, 0]
